Goal: Check status: Check status

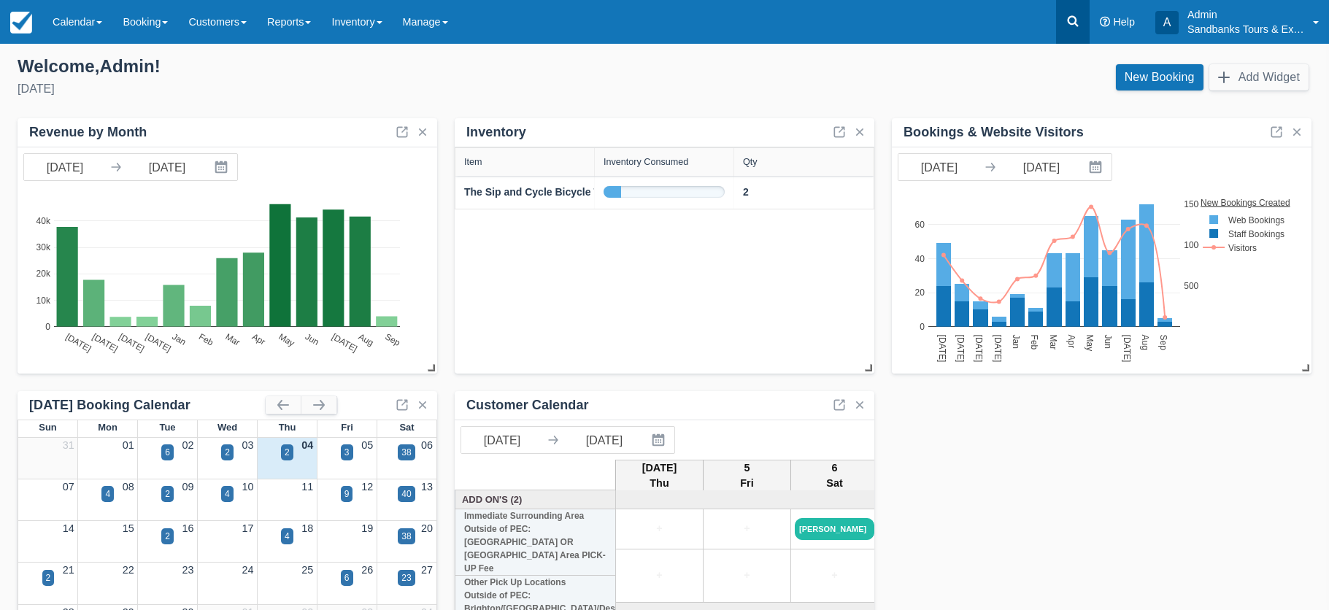
click at [1069, 16] on icon at bounding box center [1072, 21] width 15 height 15
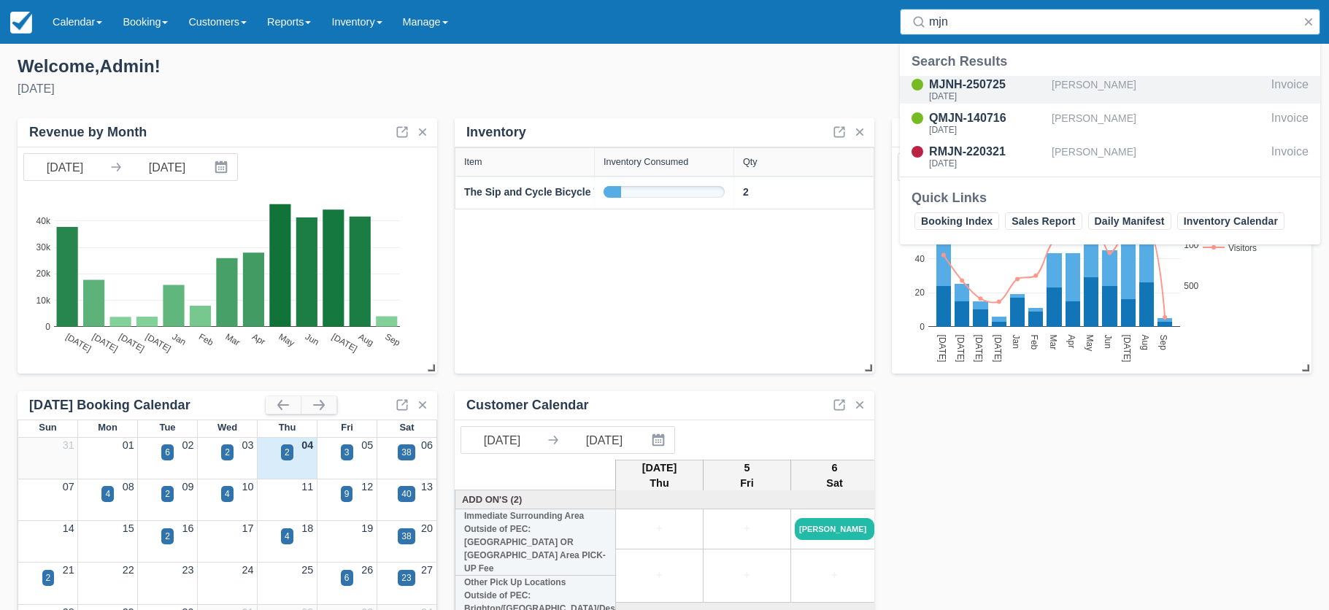
type input "mjn"
click at [985, 82] on div "MJNH-250725" at bounding box center [987, 85] width 117 height 18
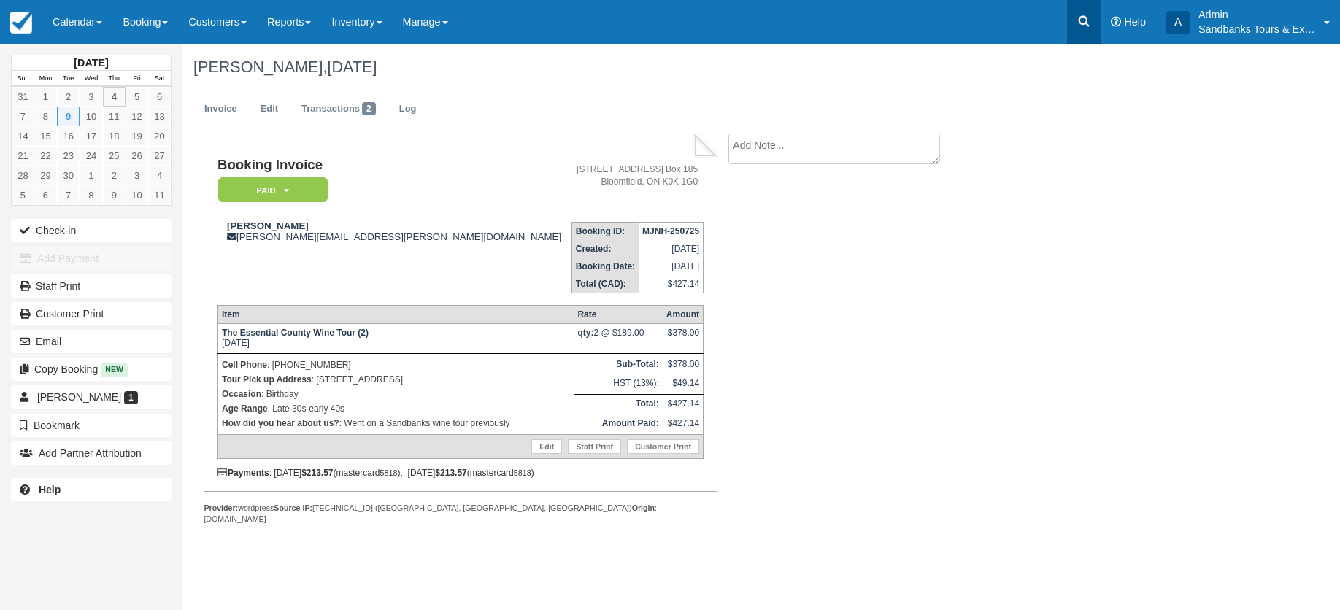
click at [1090, 23] on icon at bounding box center [1083, 21] width 15 height 15
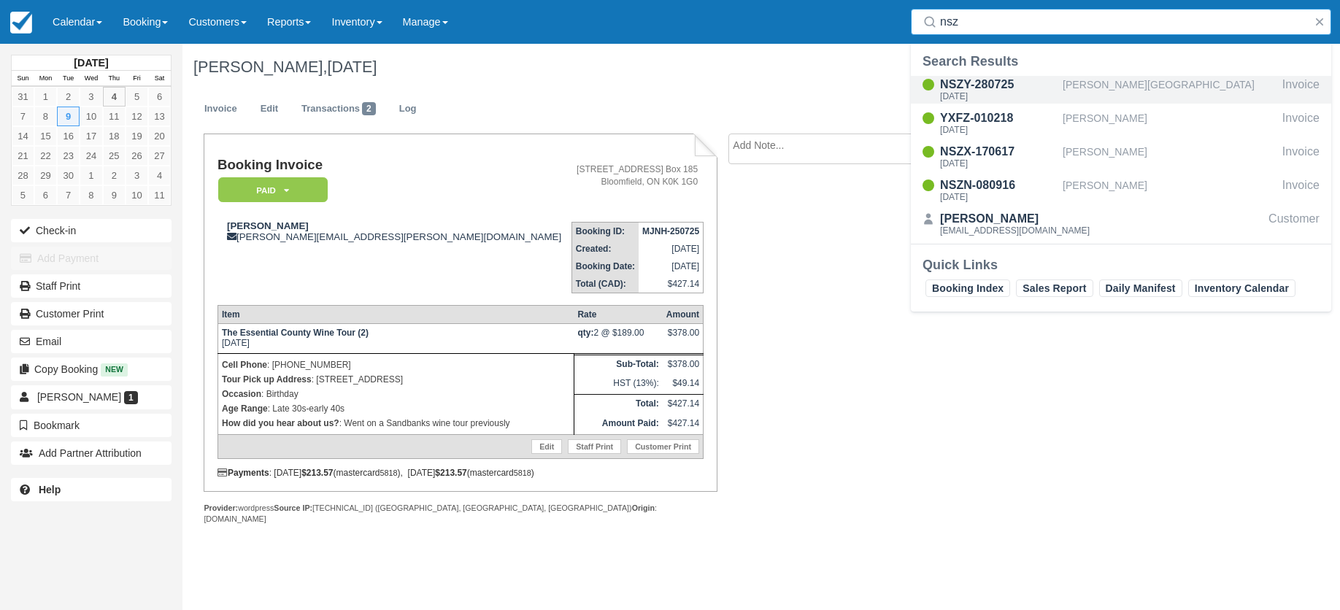
type input "nsz"
click at [999, 88] on div "NSZY-280725" at bounding box center [998, 85] width 117 height 18
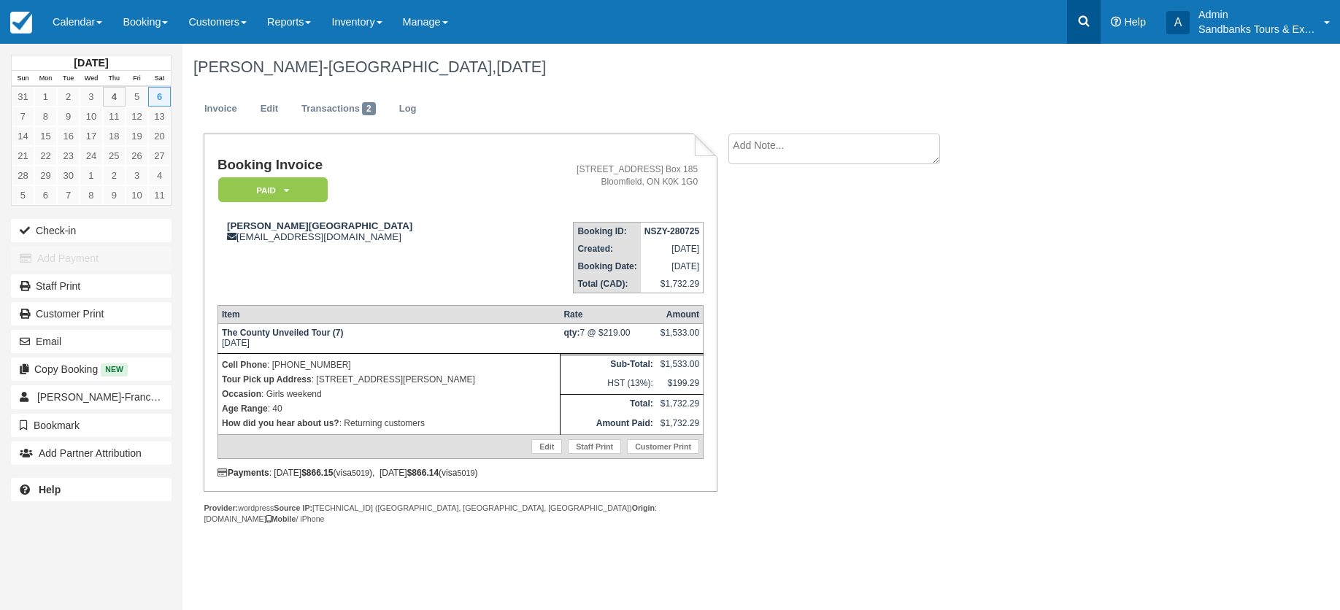
click at [1082, 22] on icon at bounding box center [1083, 21] width 15 height 15
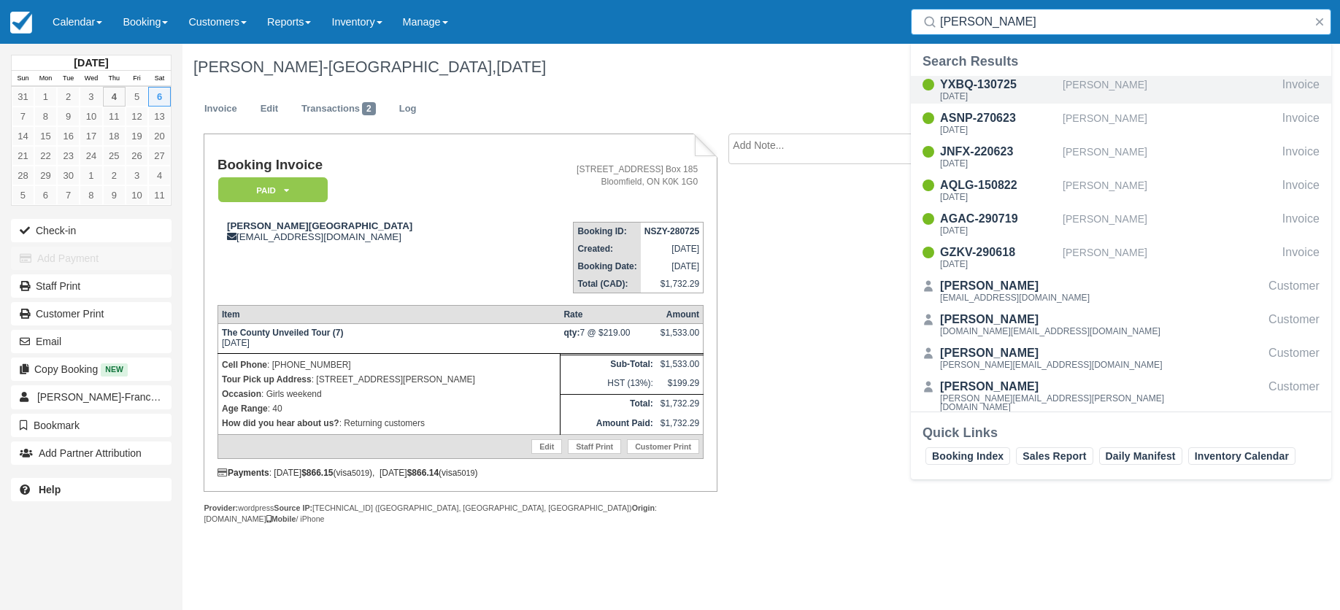
type input "lisa h"
click at [993, 86] on div "YXBQ-130725" at bounding box center [998, 85] width 117 height 18
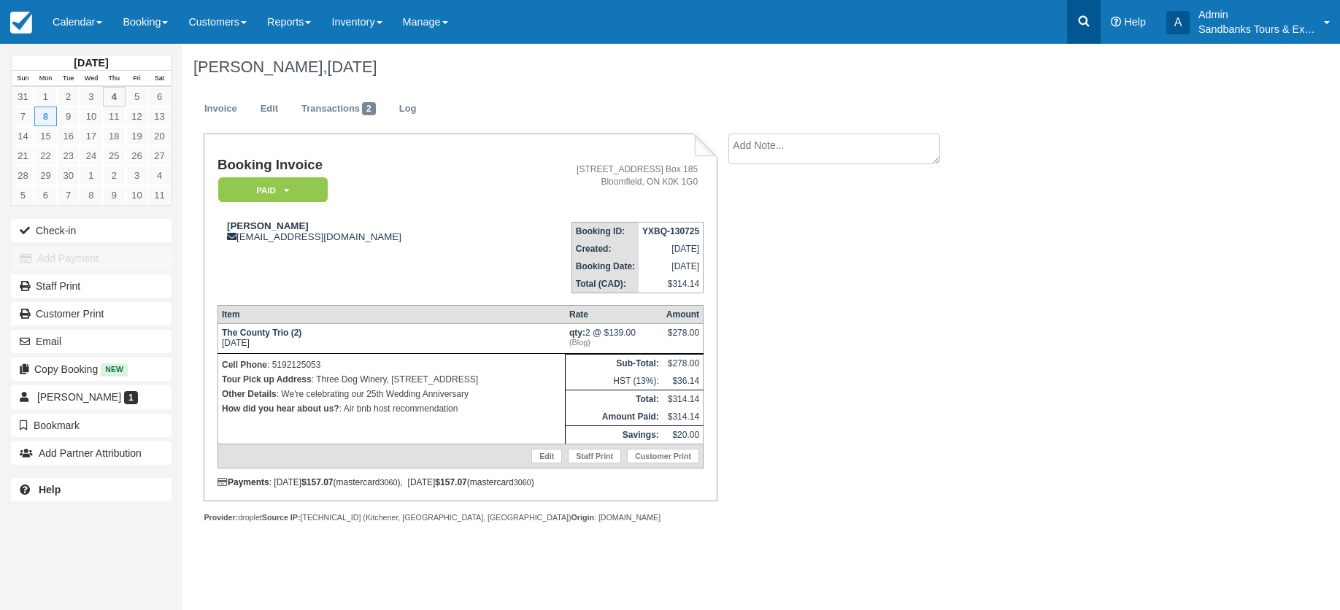
click at [1080, 23] on icon at bounding box center [1083, 21] width 11 height 11
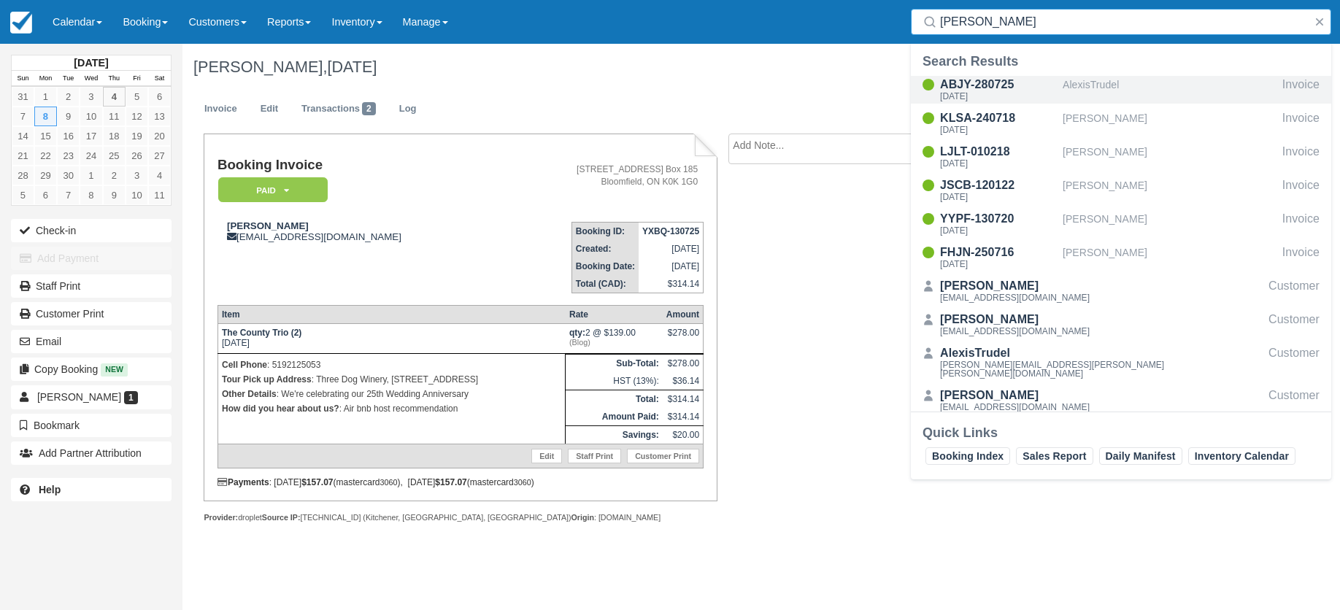
type input "Alexis"
click at [1000, 87] on div "ABJY-280725" at bounding box center [998, 85] width 117 height 18
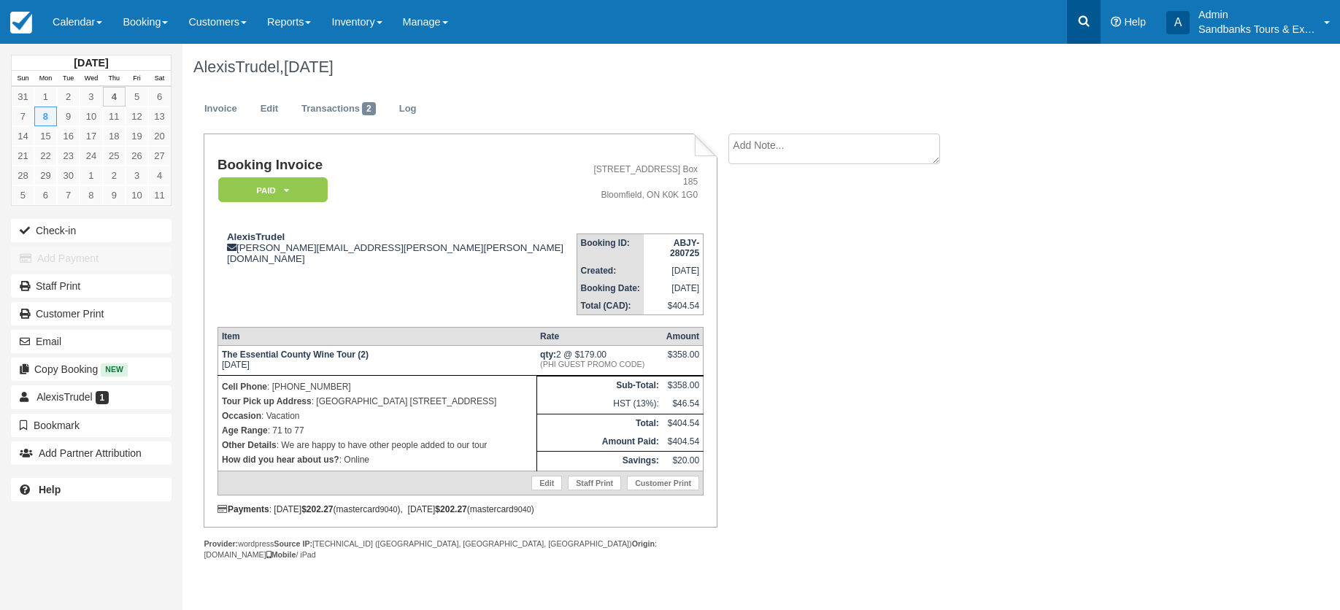
click at [1082, 20] on icon at bounding box center [1083, 21] width 15 height 15
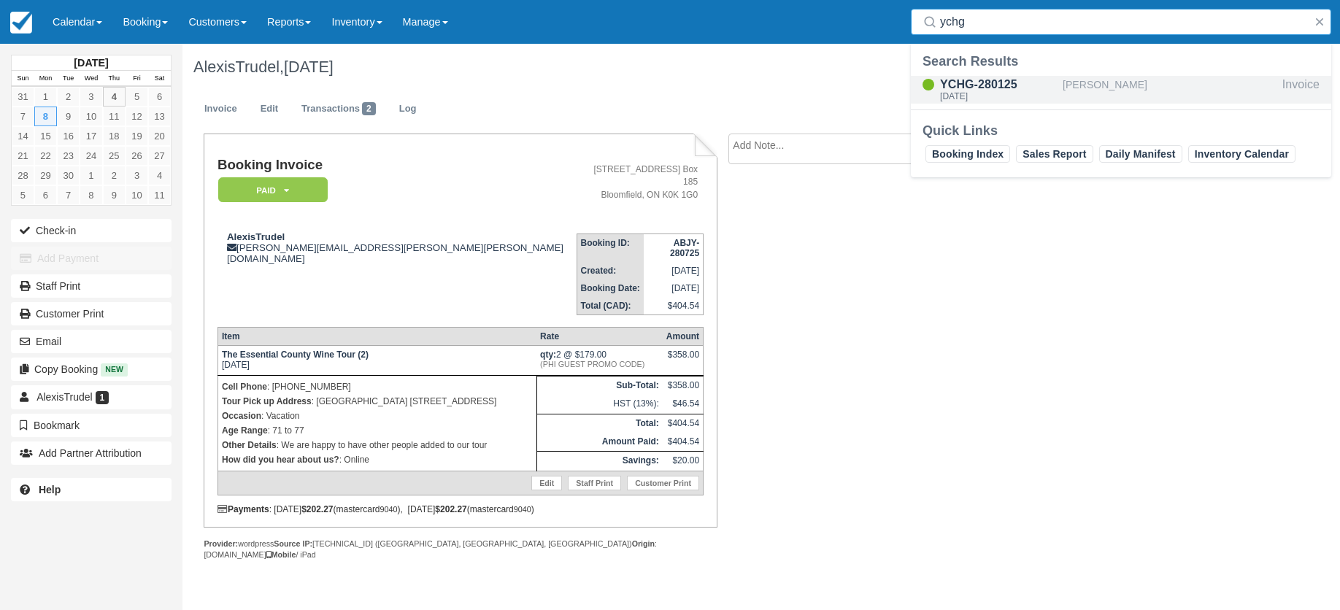
type input "ychg"
click at [999, 95] on div "Sat Sep 6, 2025" at bounding box center [998, 96] width 117 height 9
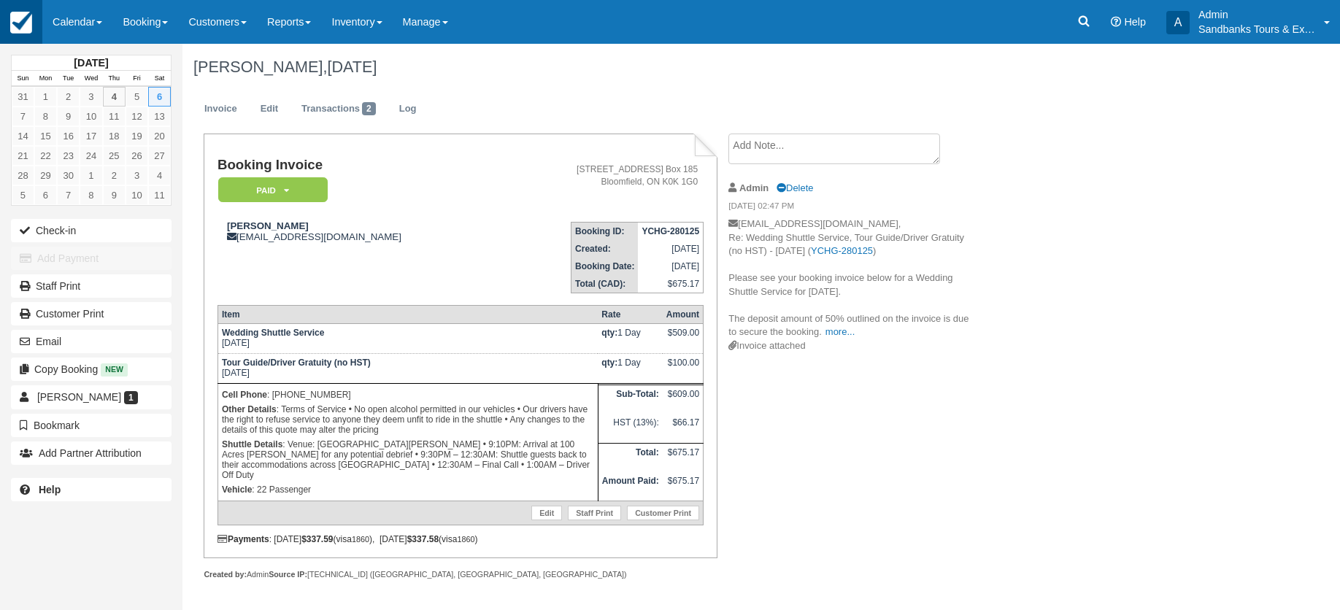
click at [12, 16] on img at bounding box center [21, 23] width 22 height 22
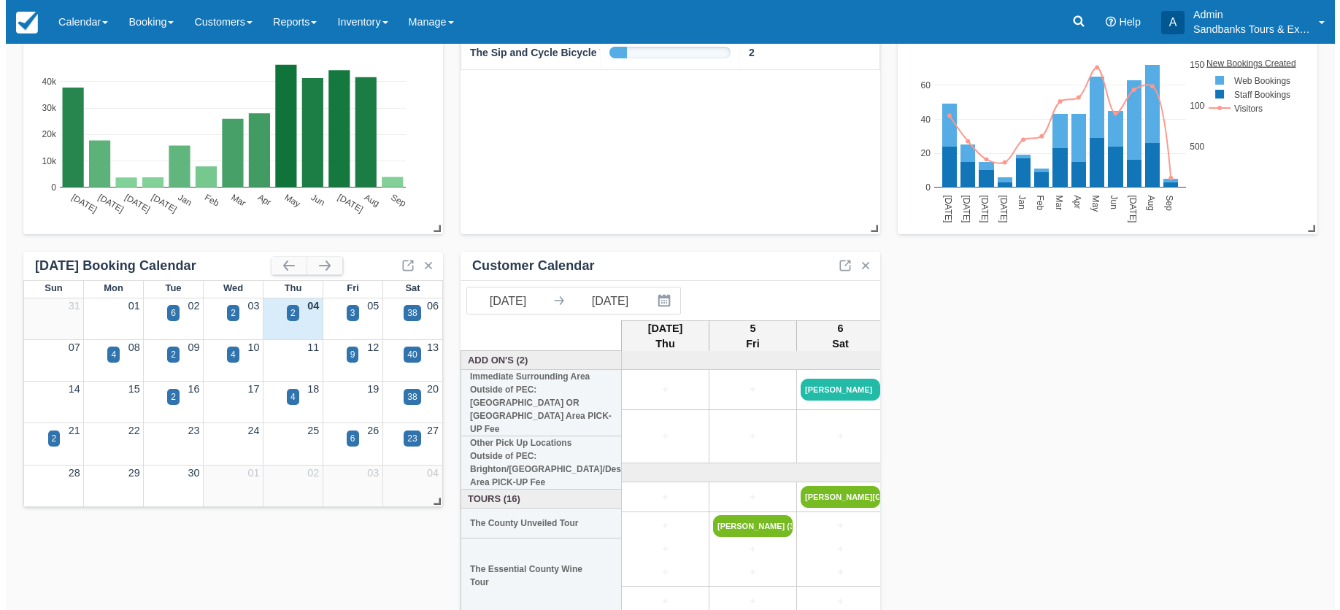
scroll to position [146, 0]
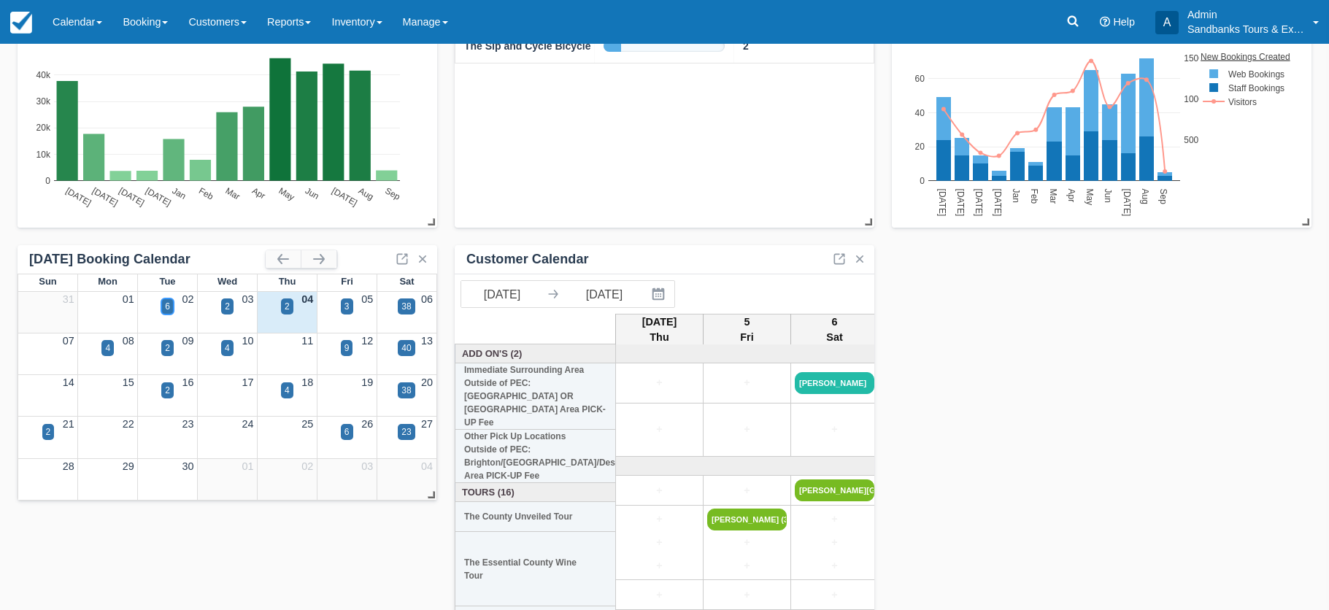
click at [171, 307] on div "6" at bounding box center [167, 306] width 12 height 16
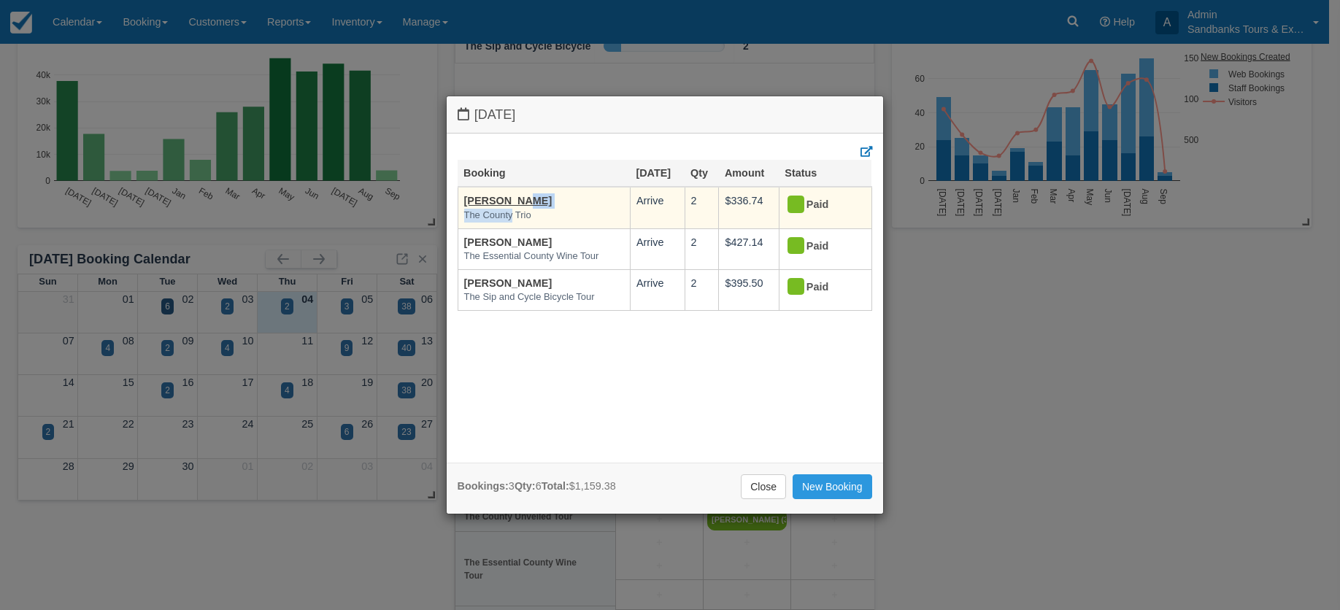
click at [512, 208] on td "Brittany Wroblewski The County Trio" at bounding box center [543, 208] width 172 height 42
click at [516, 200] on link "Brittany Wroblewski" at bounding box center [508, 201] width 88 height 12
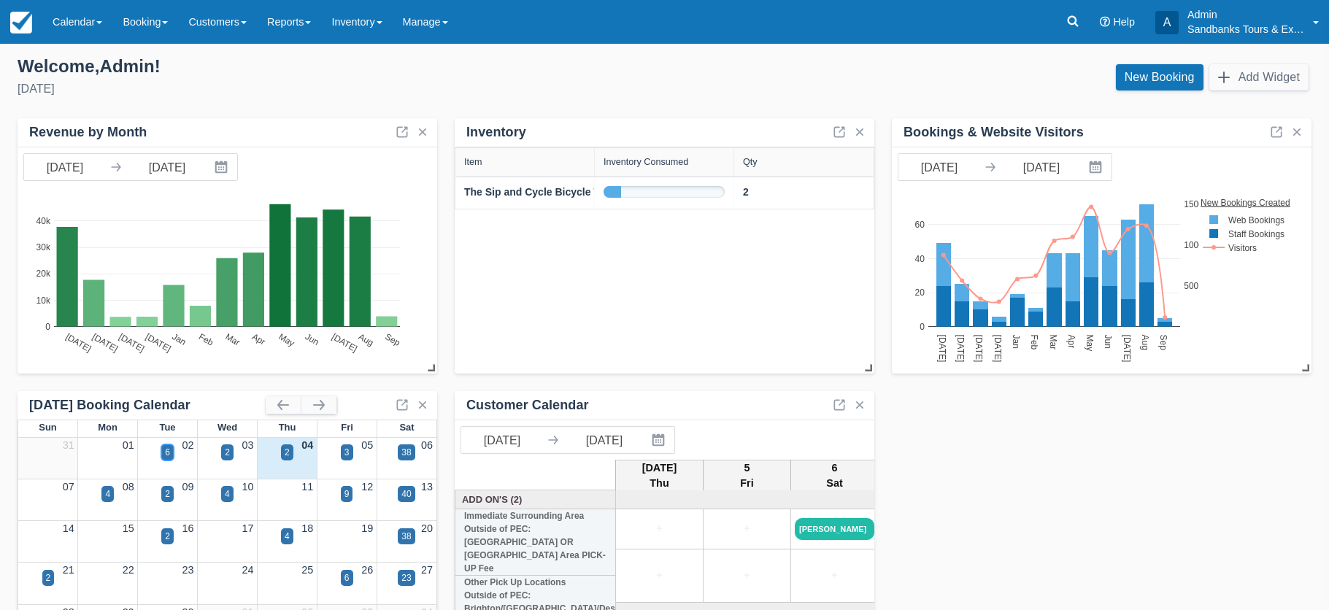
click at [166, 451] on div "6" at bounding box center [167, 452] width 5 height 13
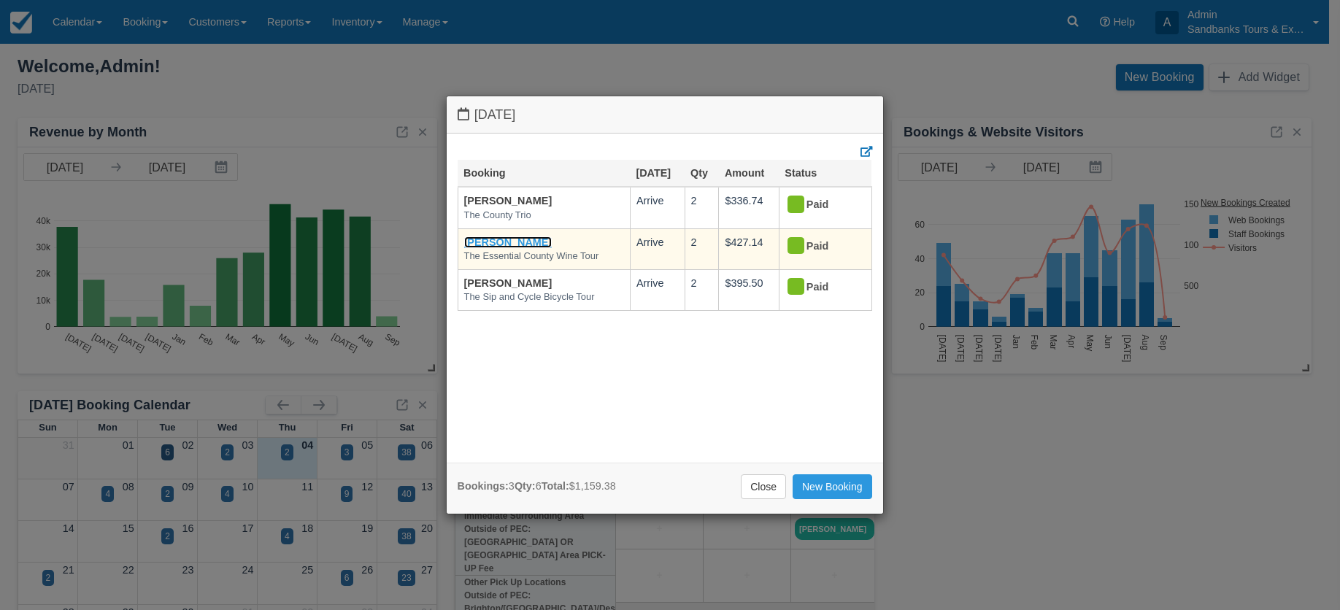
click at [485, 244] on link "[PERSON_NAME]" at bounding box center [508, 242] width 88 height 12
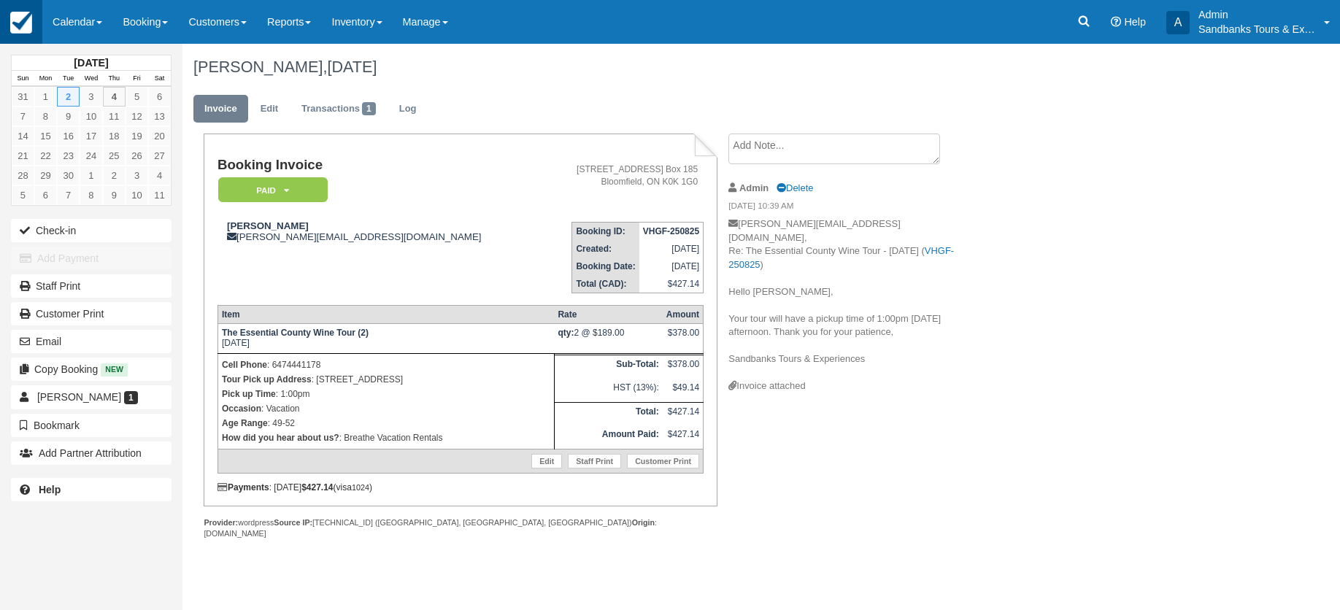
click at [37, 20] on link at bounding box center [21, 22] width 42 height 44
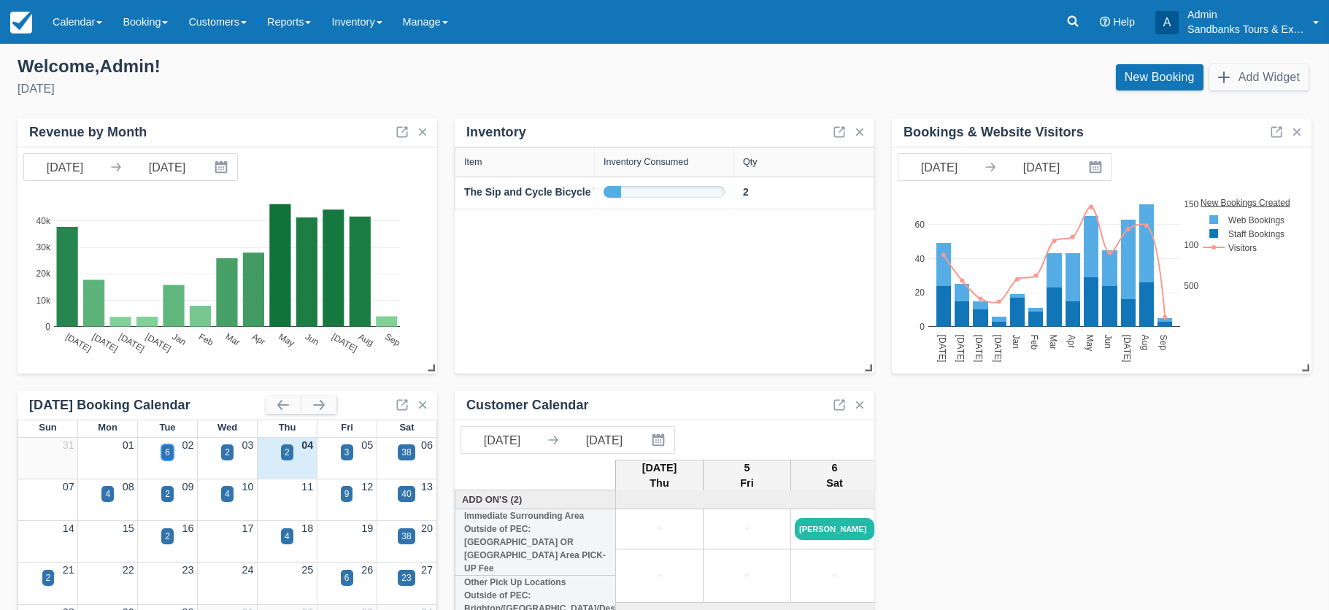
click at [170, 451] on div "6" at bounding box center [167, 452] width 12 height 16
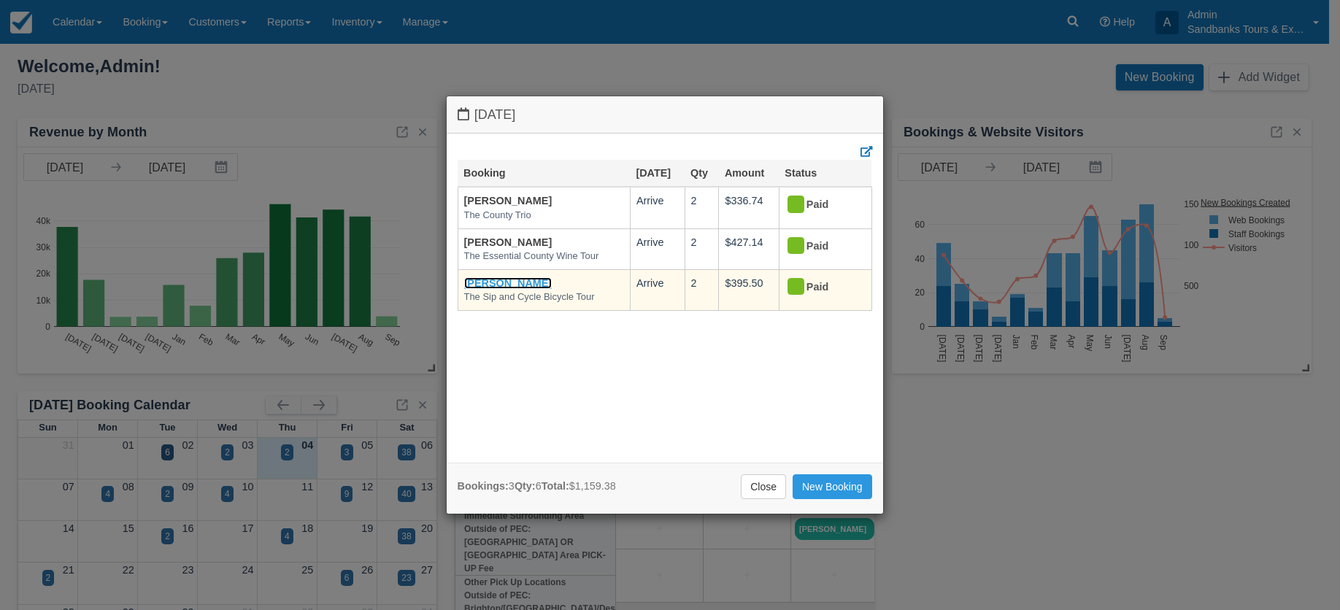
click at [501, 285] on link "[PERSON_NAME]" at bounding box center [508, 283] width 88 height 12
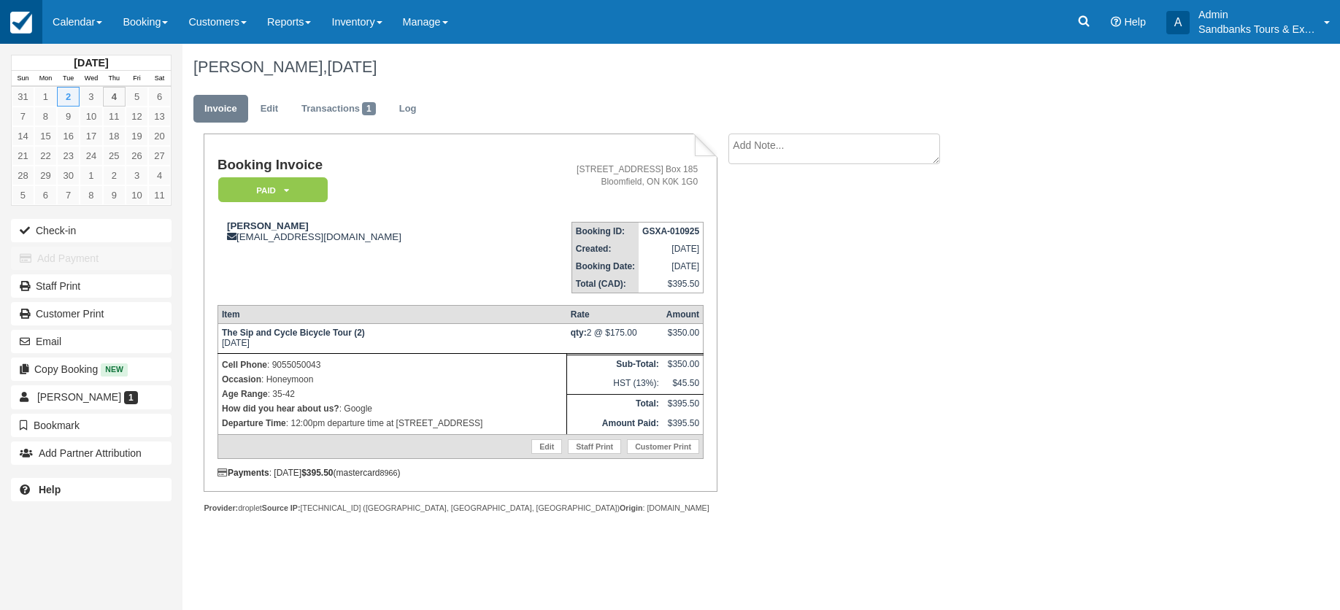
click at [28, 18] on img at bounding box center [21, 23] width 22 height 22
